Goal: Find specific page/section: Find specific page/section

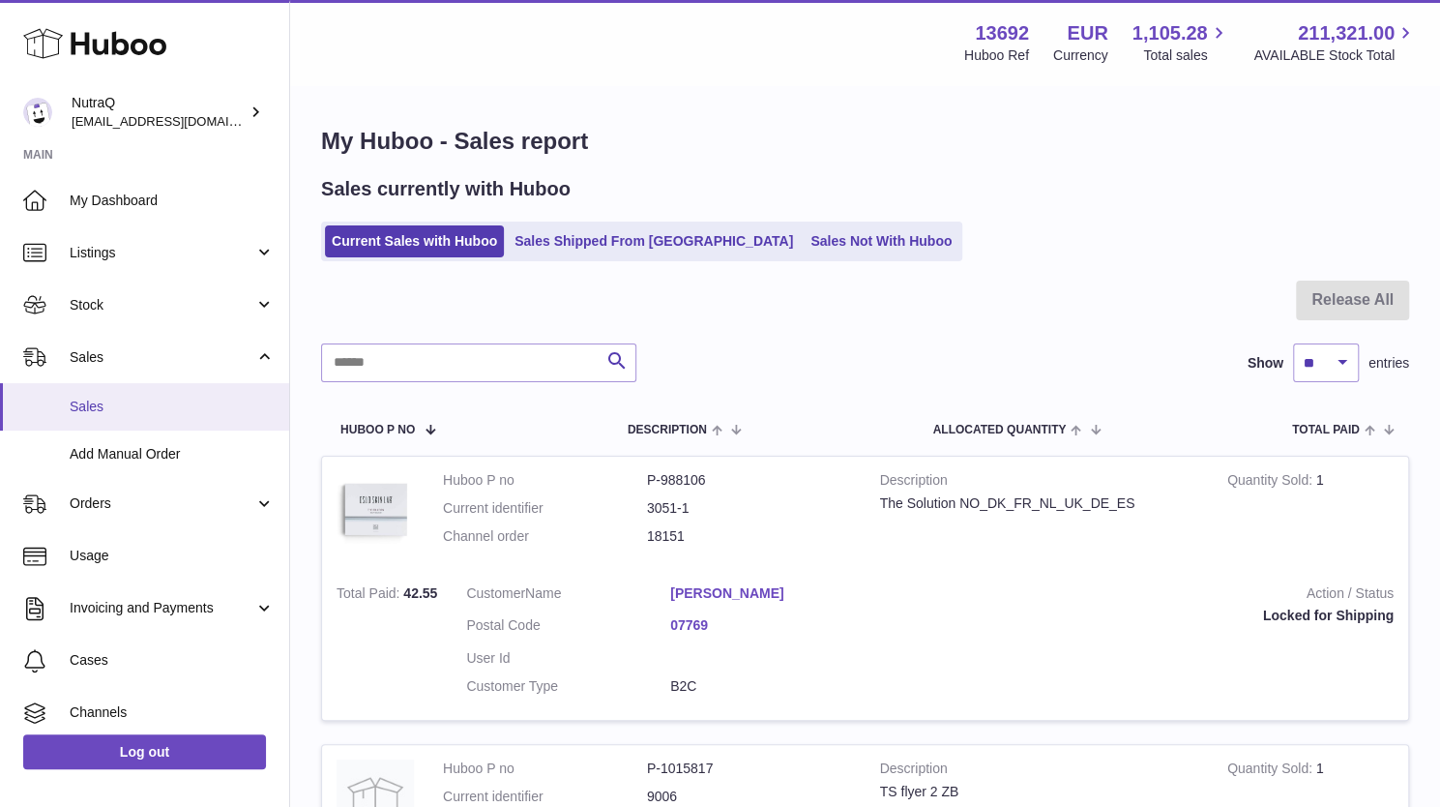
click at [94, 408] on span "Sales" at bounding box center [172, 407] width 205 height 18
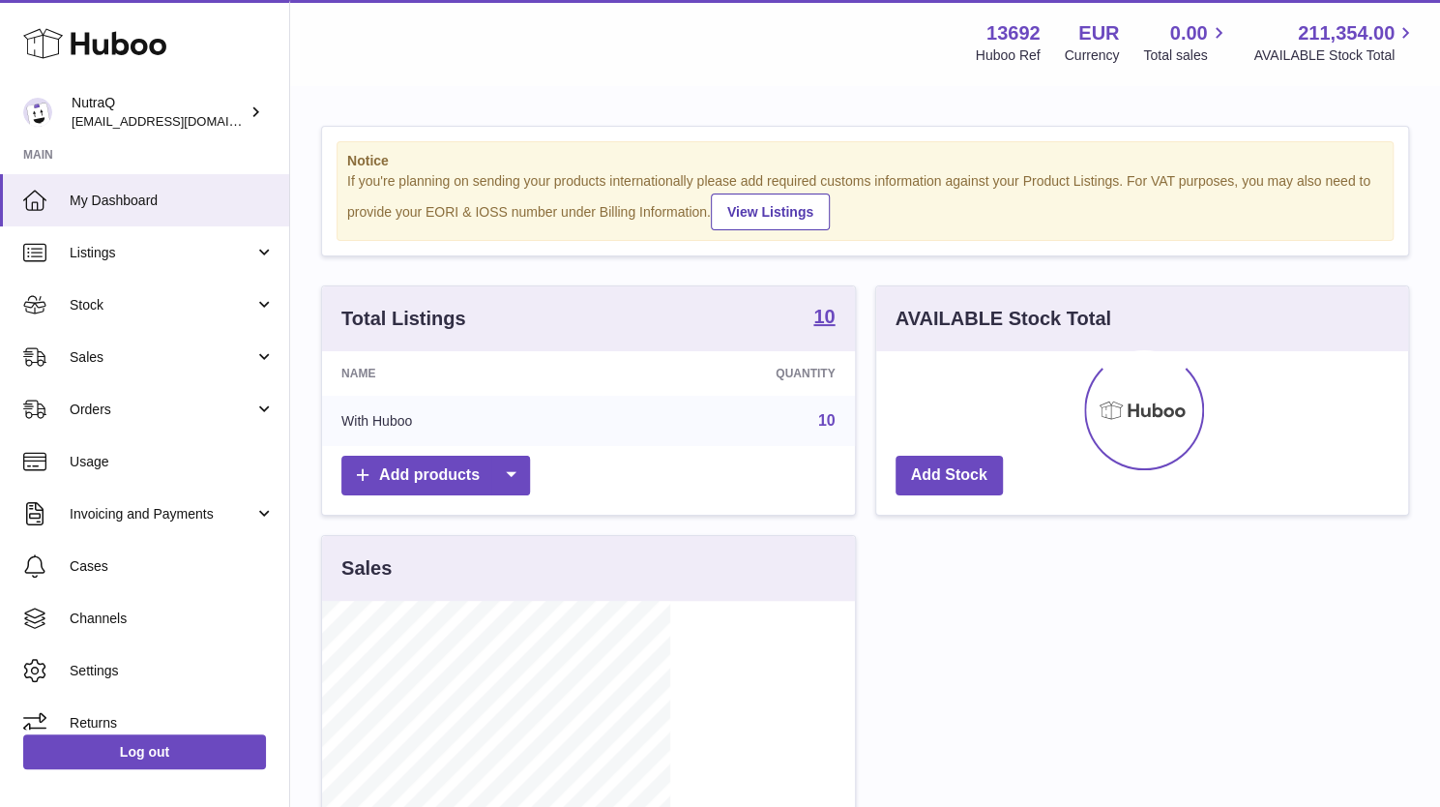
scroll to position [302, 348]
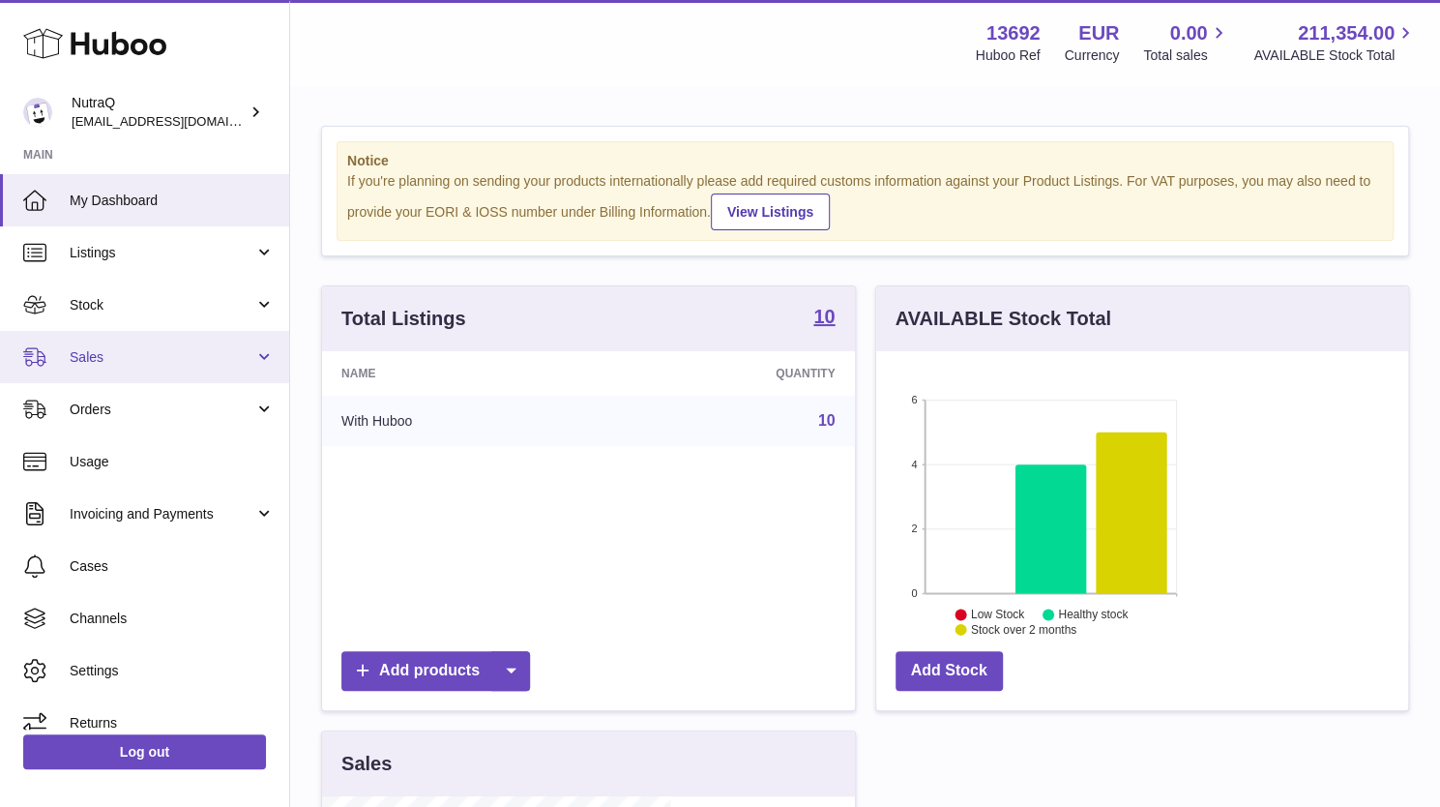
click at [112, 363] on span "Sales" at bounding box center [162, 357] width 185 height 18
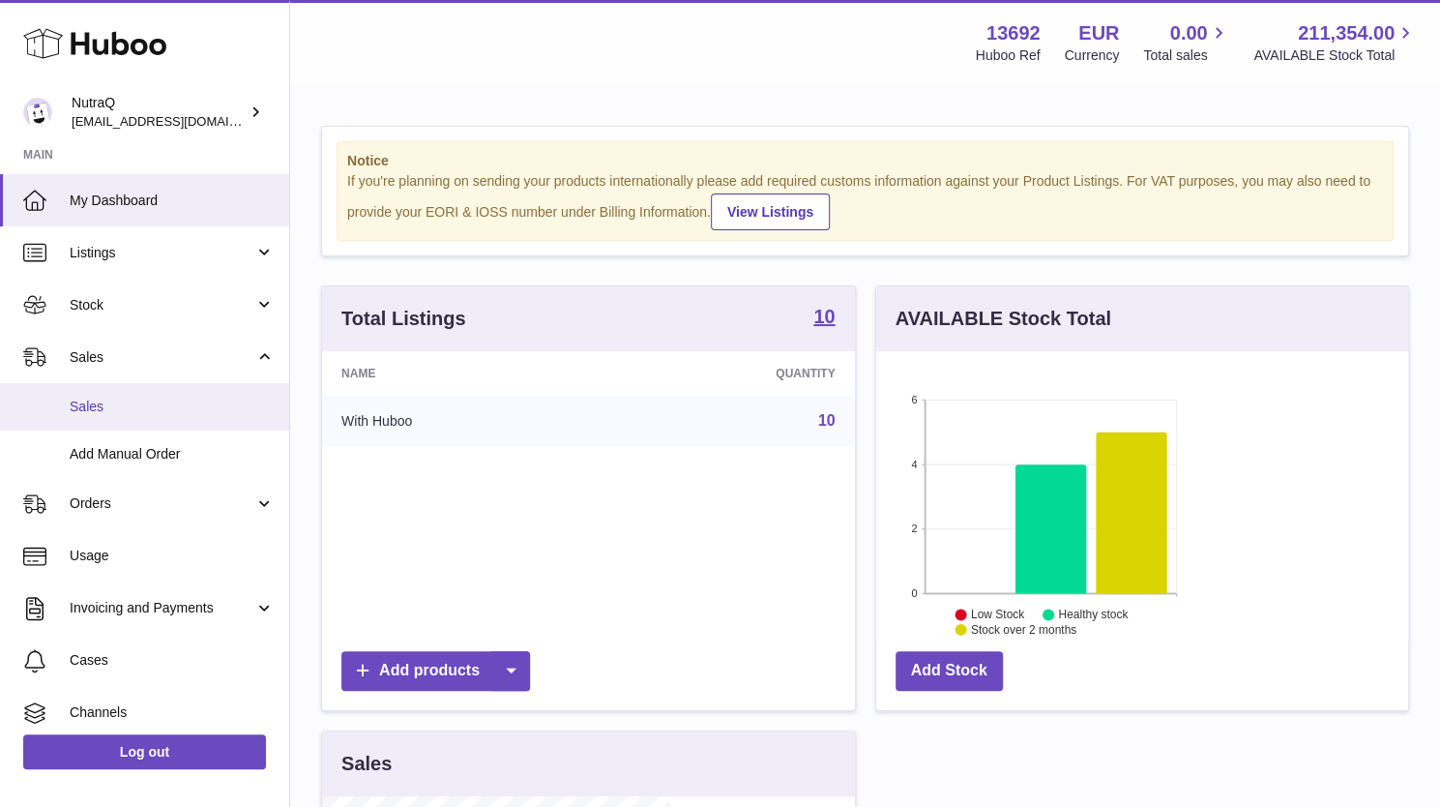
click at [95, 402] on span "Sales" at bounding box center [172, 407] width 205 height 18
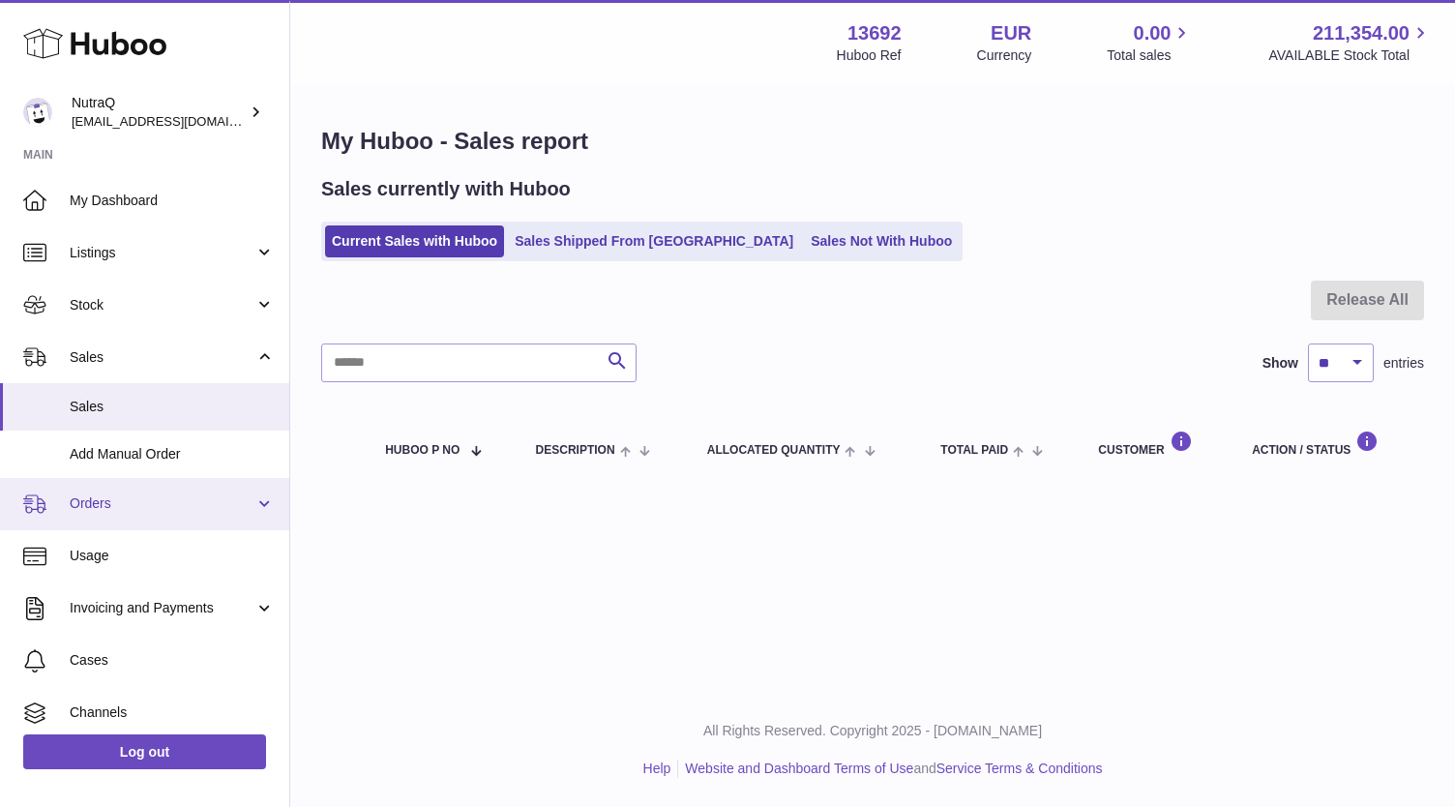
click at [121, 512] on link "Orders" at bounding box center [144, 504] width 289 height 52
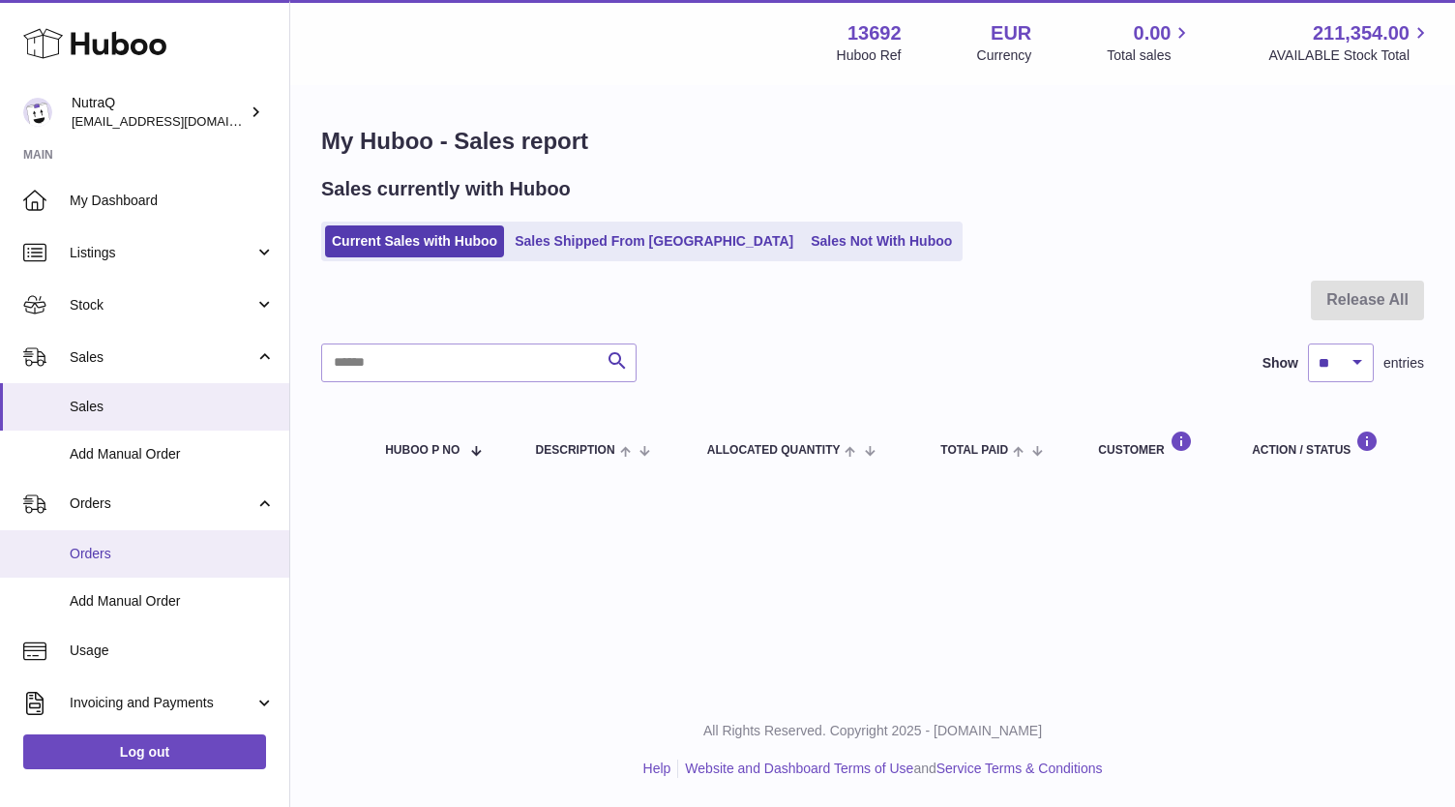
click at [109, 555] on span "Orders" at bounding box center [172, 554] width 205 height 18
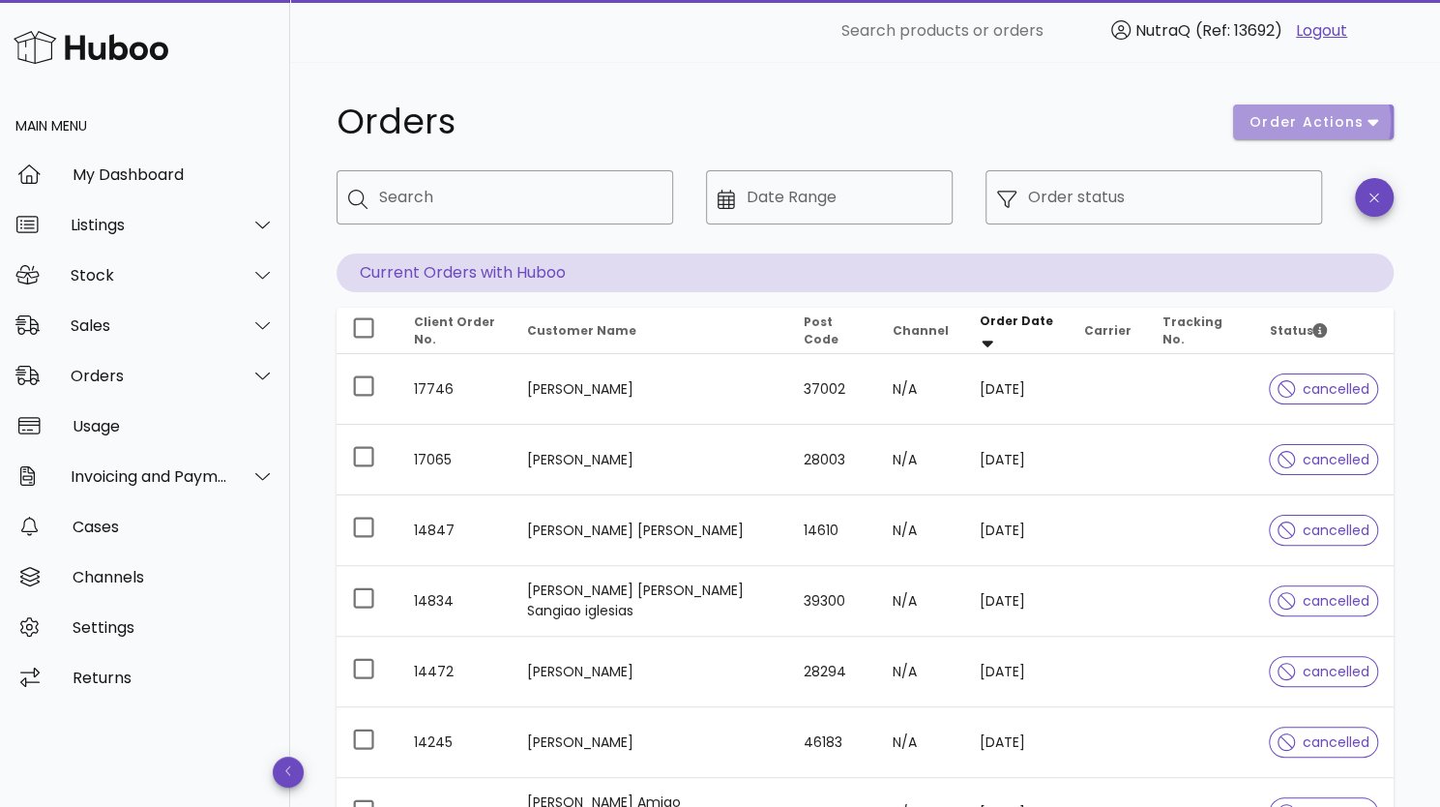
click at [1364, 125] on span "order actions" at bounding box center [1314, 122] width 130 height 20
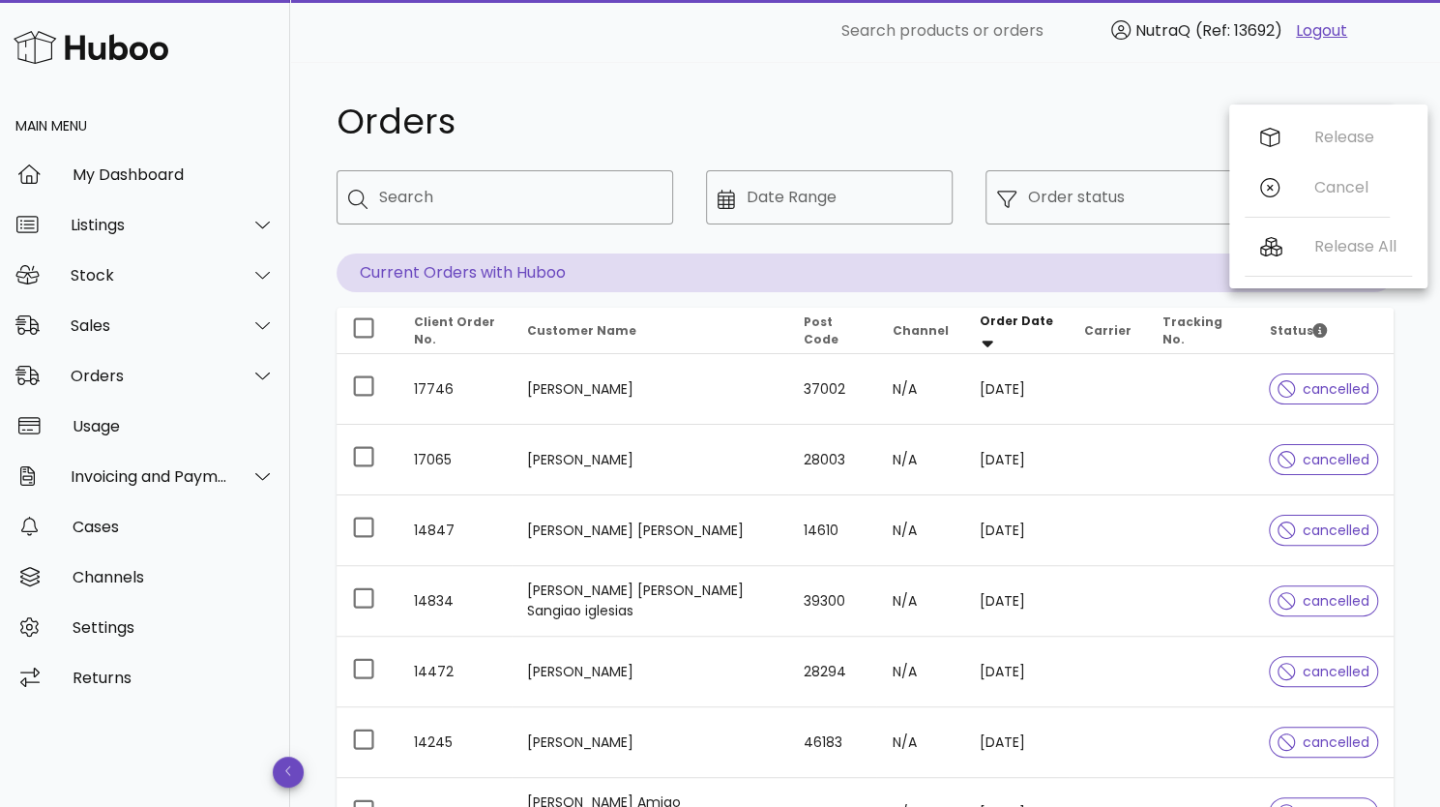
click at [1068, 93] on div "Orders" at bounding box center [773, 122] width 897 height 58
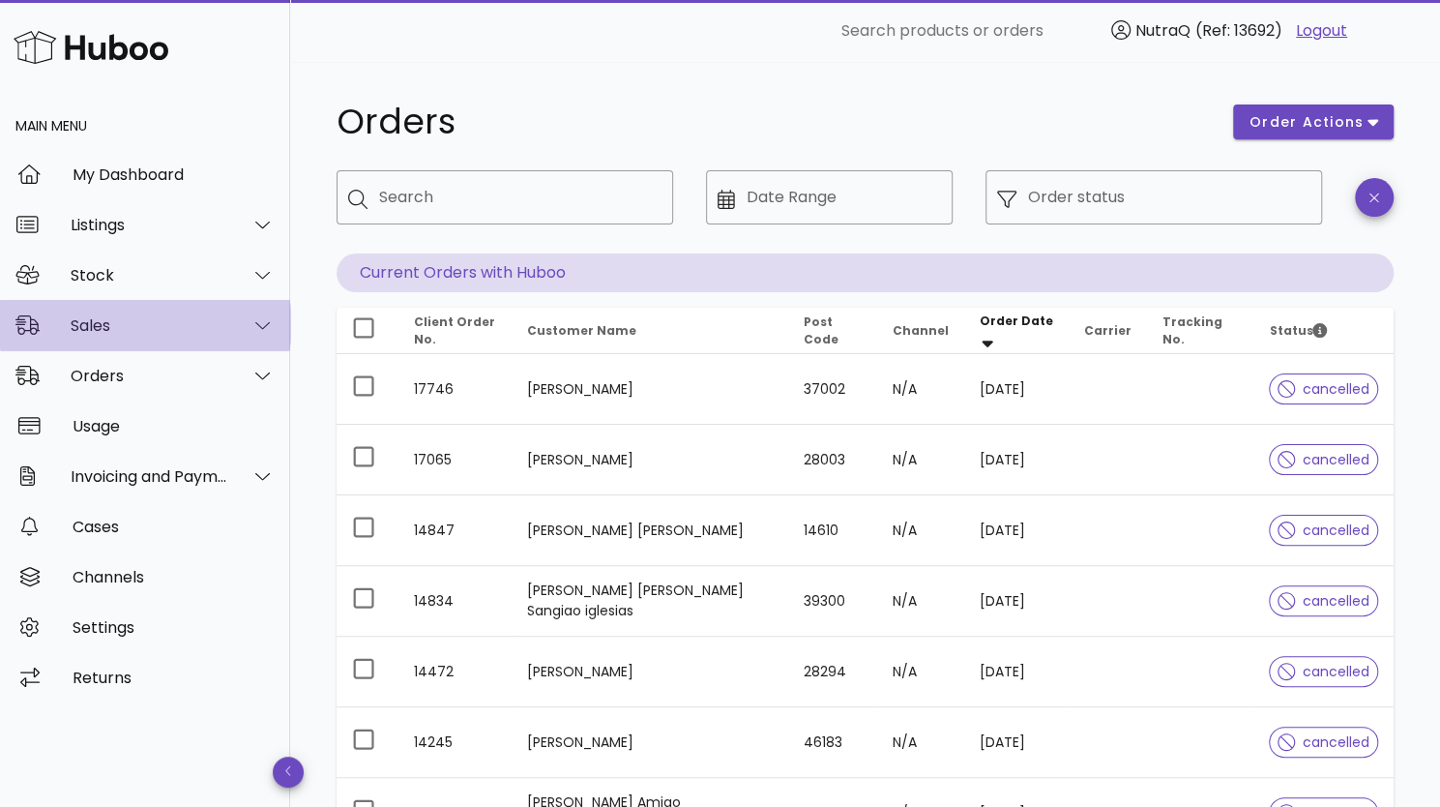
click at [93, 330] on div "Sales" at bounding box center [150, 325] width 158 height 18
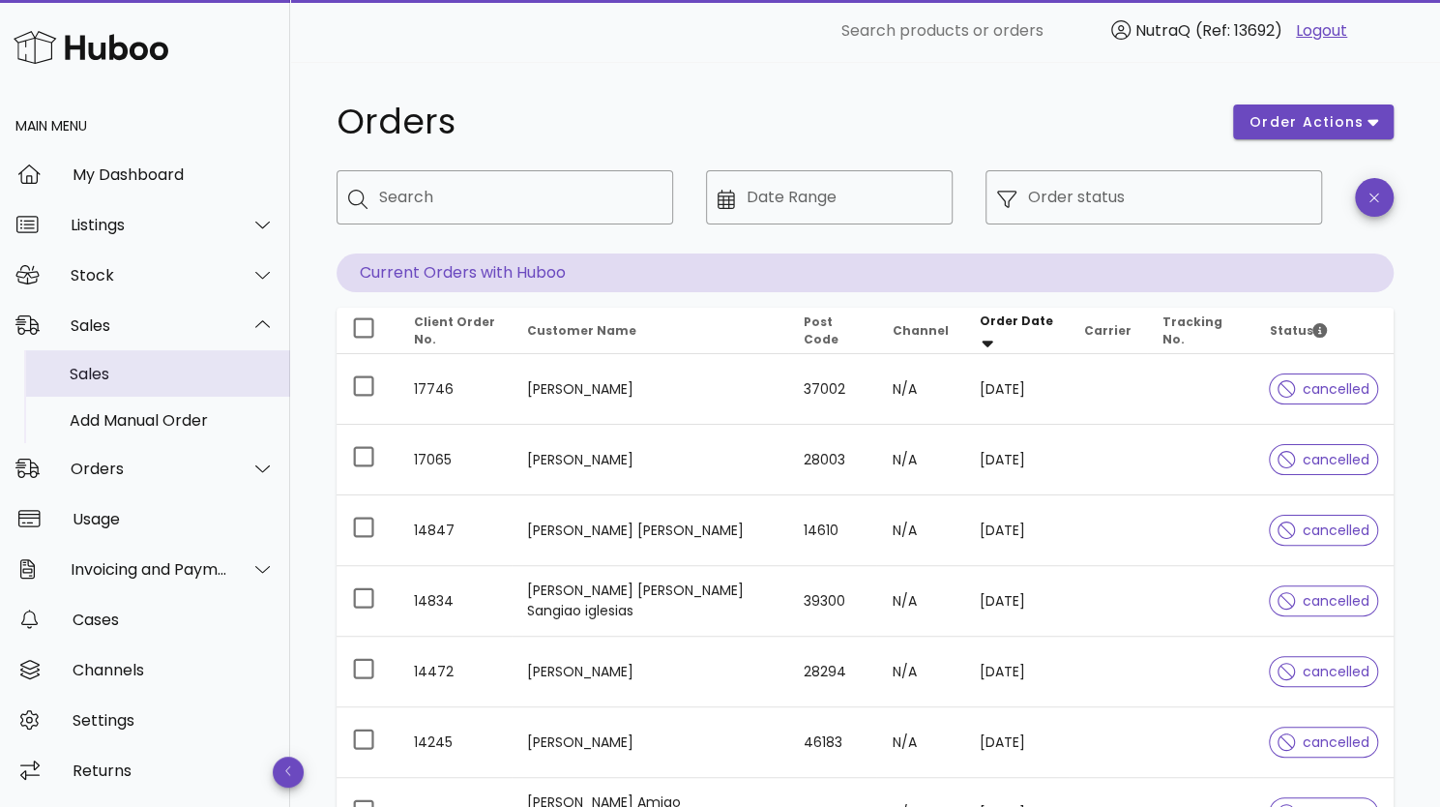
click at [83, 367] on div "Sales" at bounding box center [172, 374] width 205 height 18
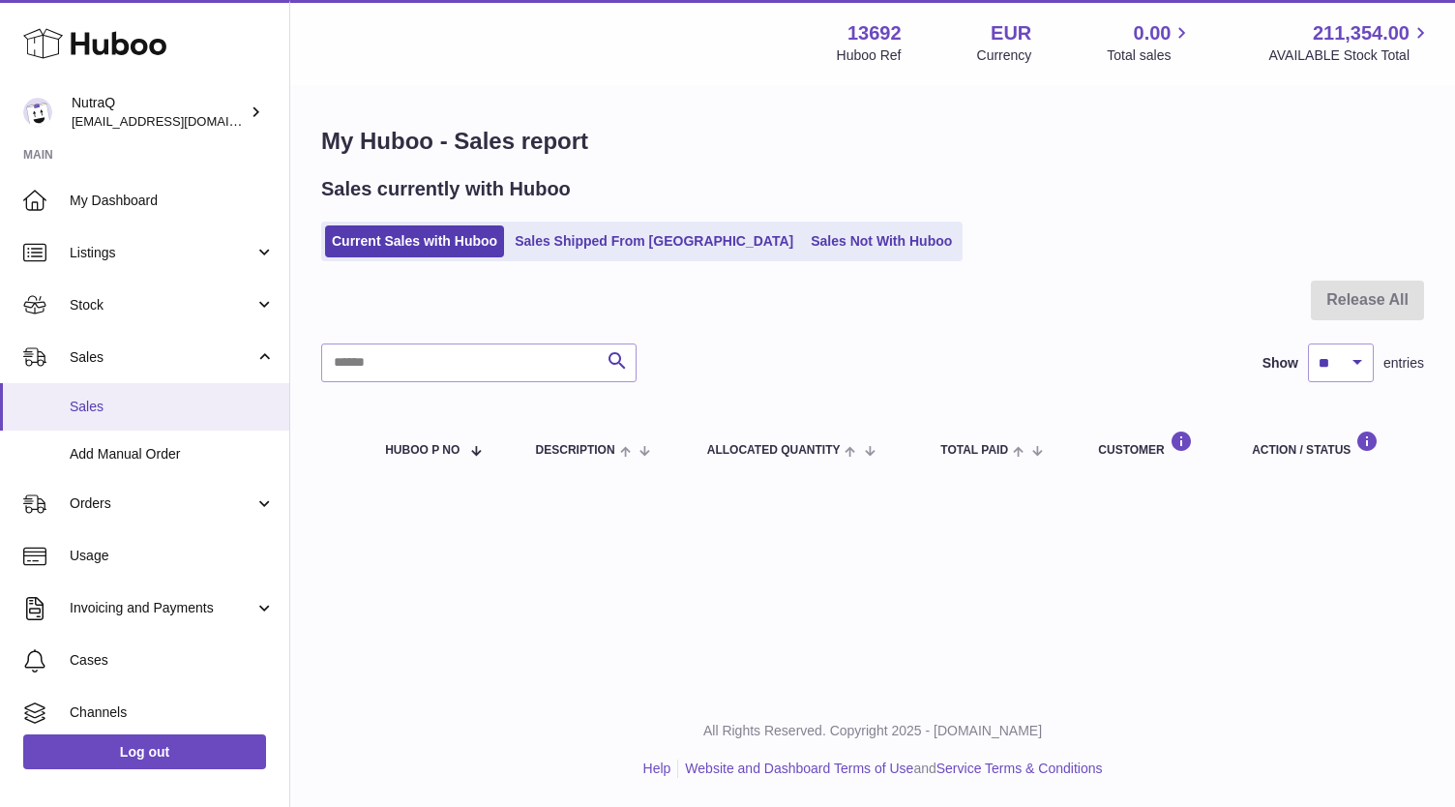
click at [70, 404] on span "Sales" at bounding box center [172, 407] width 205 height 18
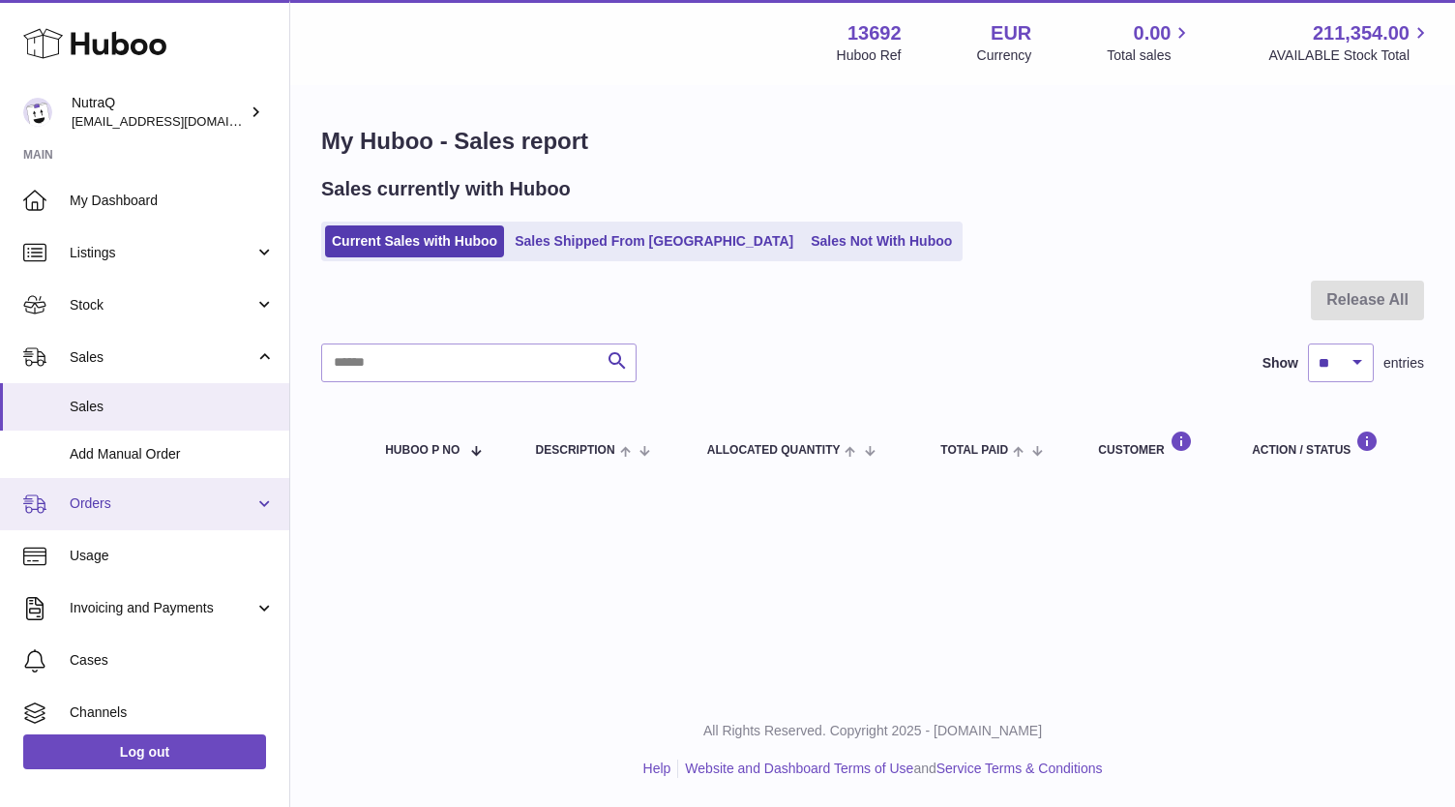
click at [151, 510] on span "Orders" at bounding box center [162, 503] width 185 height 18
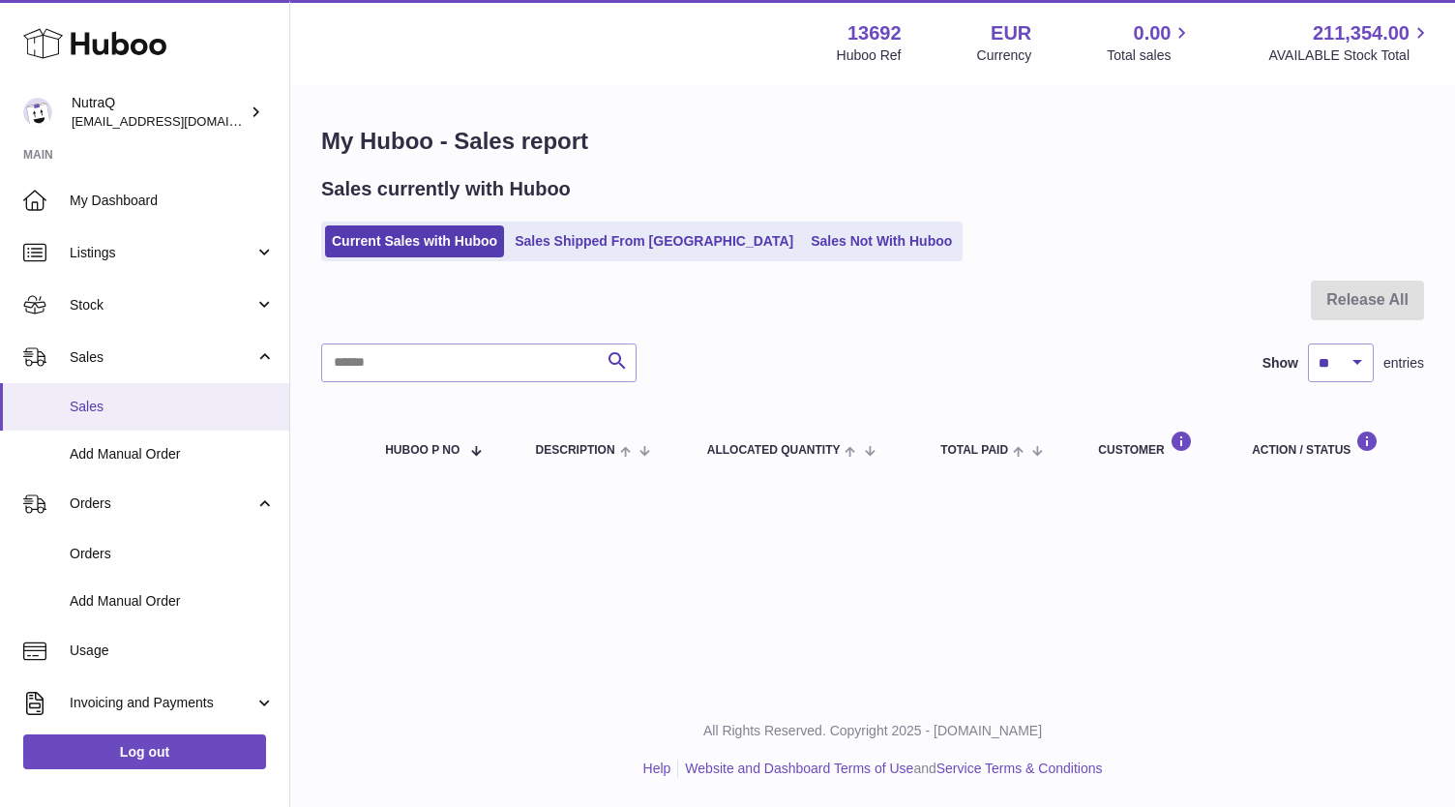
click at [101, 400] on span "Sales" at bounding box center [172, 407] width 205 height 18
